Goal: Transaction & Acquisition: Purchase product/service

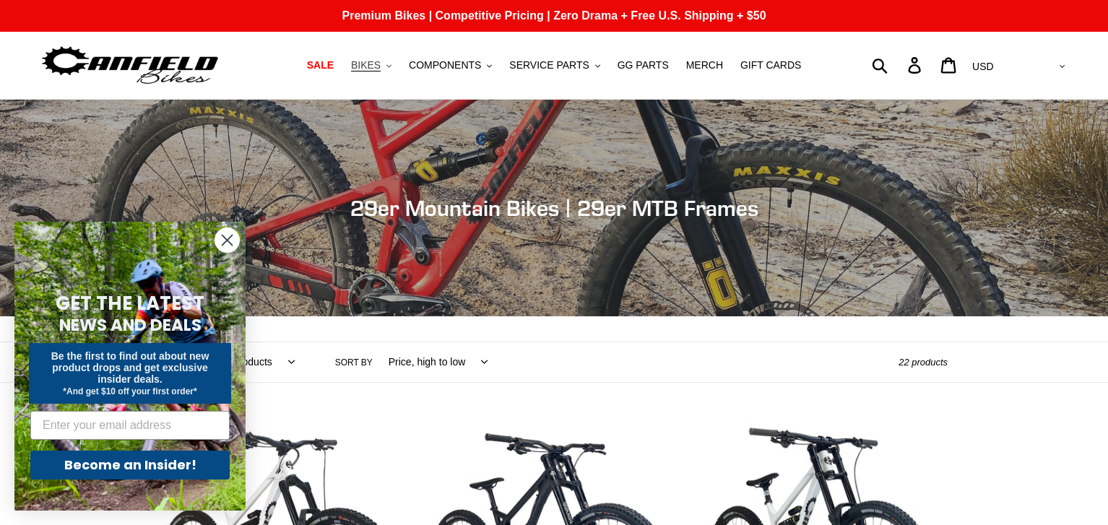
click at [392, 64] on icon ".cls-1{fill:#231f20}" at bounding box center [389, 66] width 5 height 5
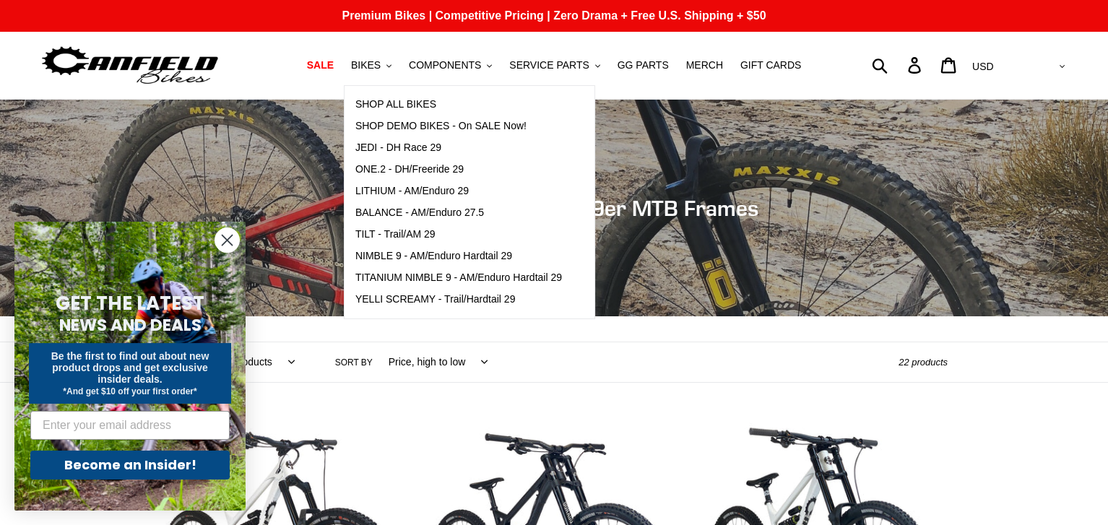
click at [223, 236] on icon "Close dialog" at bounding box center [228, 241] width 10 height 10
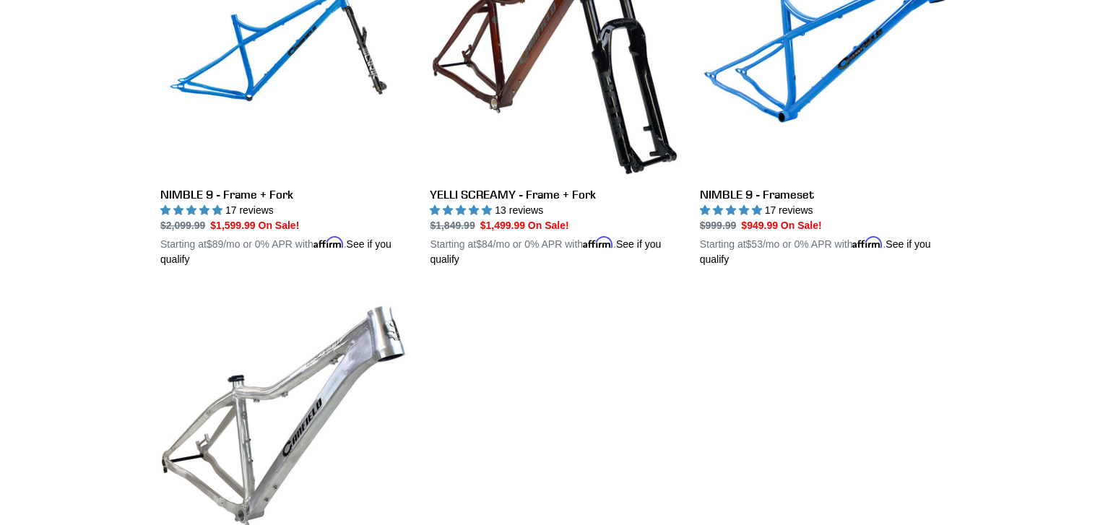
scroll to position [2817, 0]
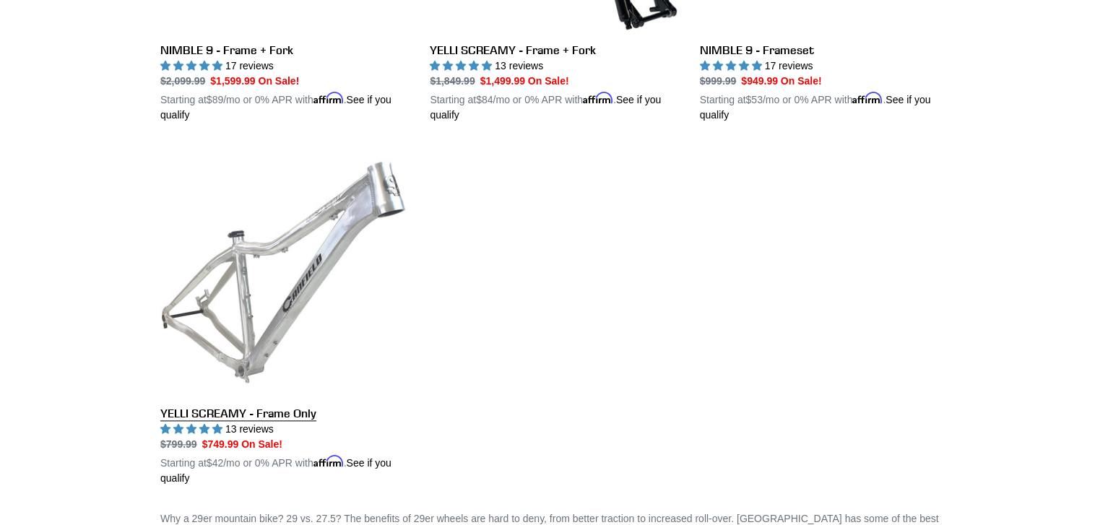
click at [312, 296] on link "YELLI SCREAMY - Frame Only" at bounding box center [284, 317] width 248 height 338
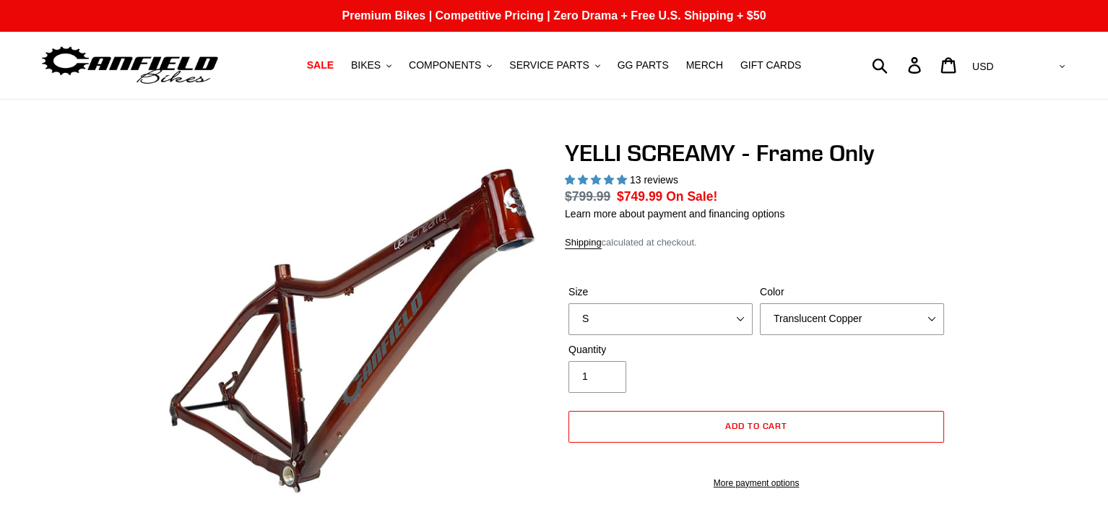
select select "highest-rating"
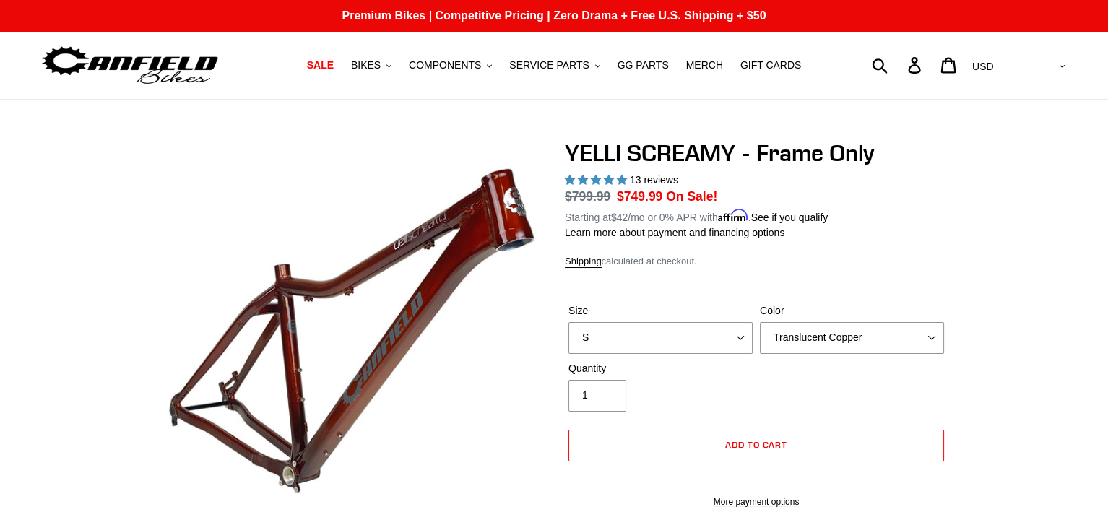
click at [660, 314] on label "Size" at bounding box center [661, 310] width 184 height 15
click at [660, 322] on select "S M L XL" at bounding box center [661, 338] width 184 height 32
click at [644, 337] on select "S M L XL" at bounding box center [661, 338] width 184 height 32
select select "M"
click at [569, 322] on select "S M L XL" at bounding box center [661, 338] width 184 height 32
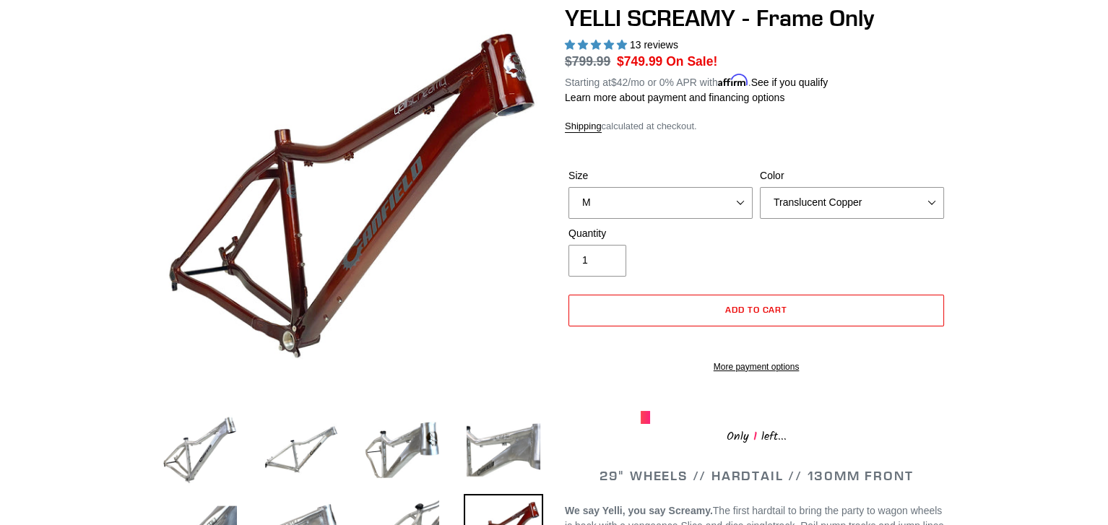
scroll to position [131, 0]
